Goal: Task Accomplishment & Management: Manage account settings

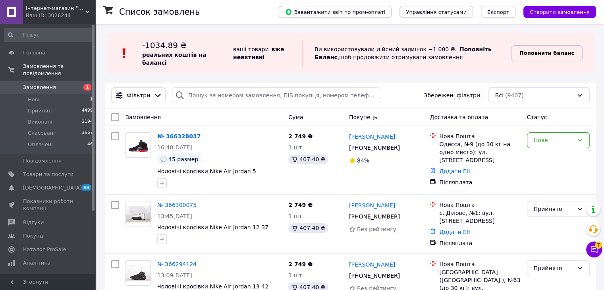
click at [552, 56] on span "Поповнити баланс" at bounding box center [547, 53] width 55 height 8
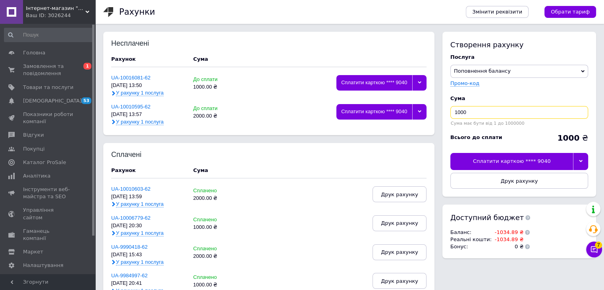
drag, startPoint x: 457, startPoint y: 113, endPoint x: 452, endPoint y: 113, distance: 4.8
click at [452, 113] on input "1000" at bounding box center [520, 112] width 138 height 13
type input "2000"
click at [578, 157] on div at bounding box center [580, 161] width 15 height 17
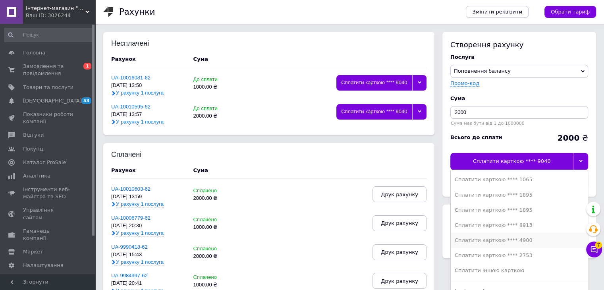
click at [530, 239] on div "Сплатити карткою **** 4900" at bounding box center [519, 240] width 129 height 7
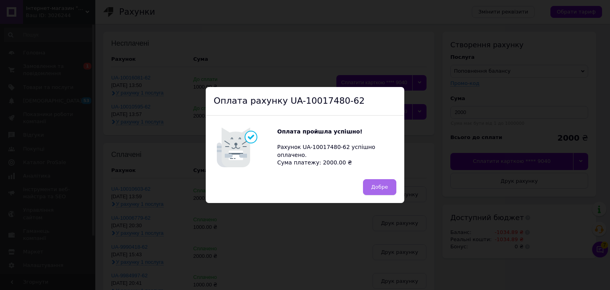
click at [384, 192] on button "Добре" at bounding box center [379, 187] width 33 height 16
